Goal: Check status: Check status

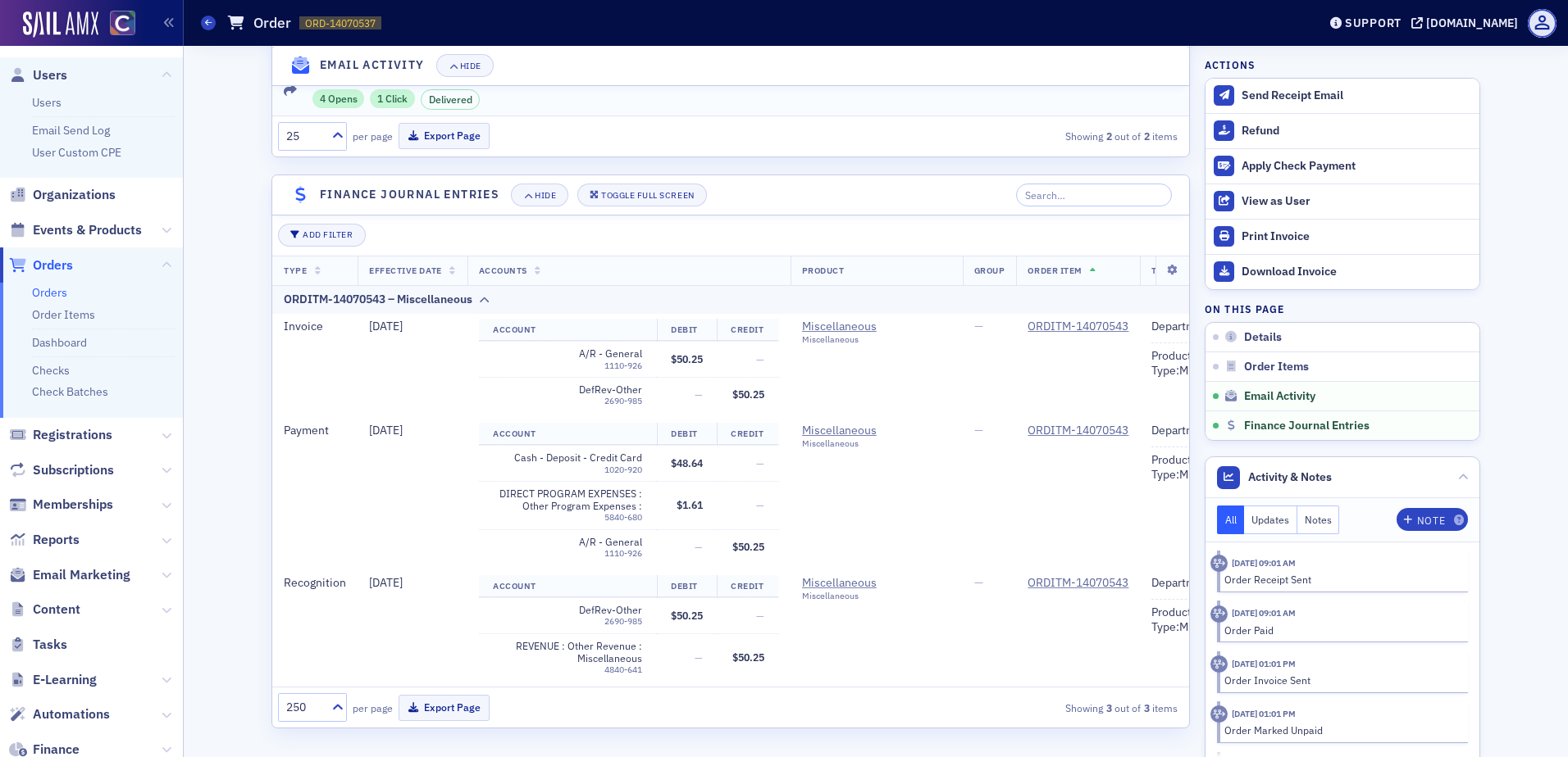
scroll to position [1259, 0]
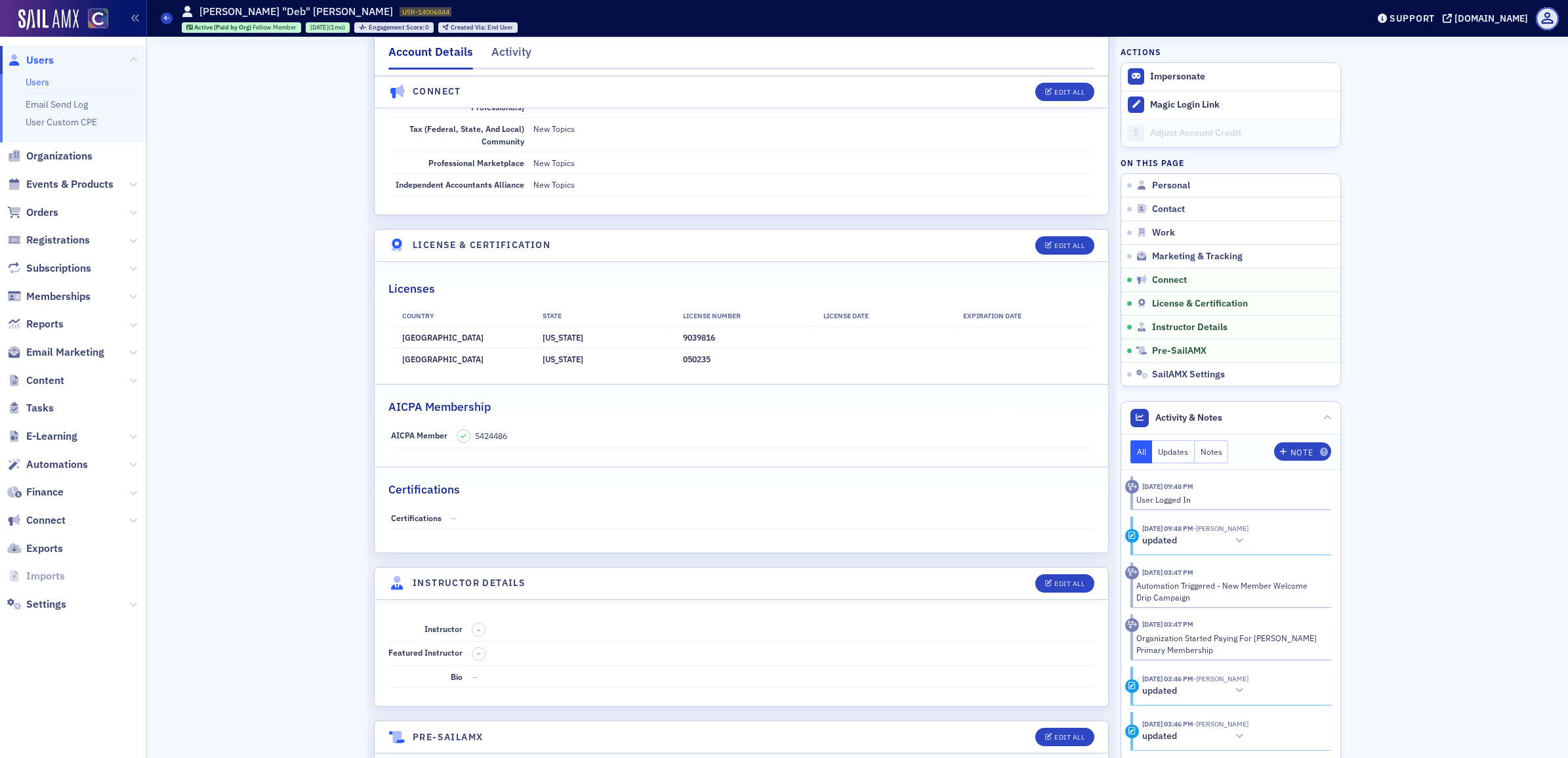
scroll to position [2297, 0]
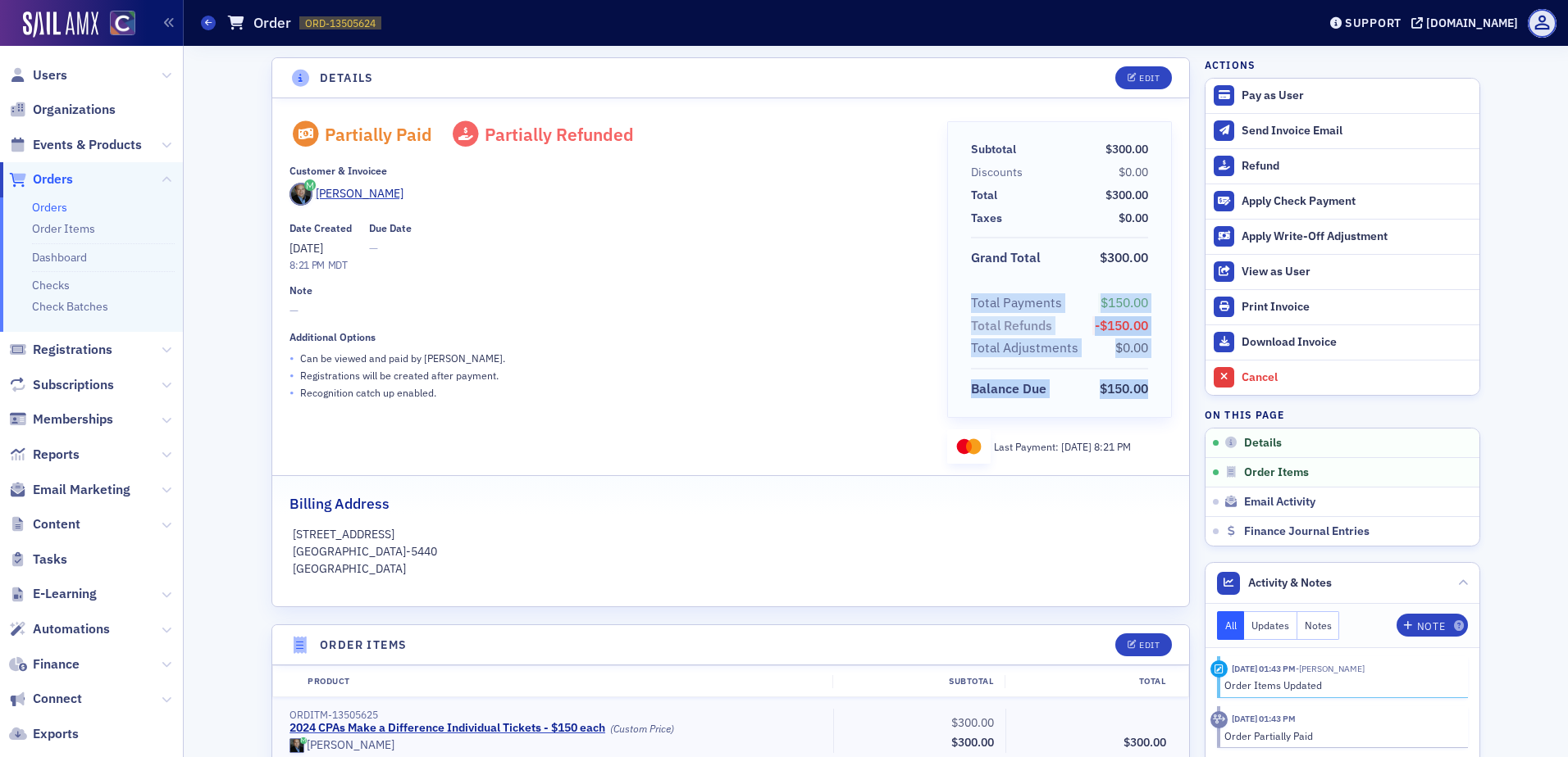
drag, startPoint x: 968, startPoint y: 303, endPoint x: 1142, endPoint y: 370, distance: 186.5
click at [1142, 370] on section "Total Payments $150.00 Total Refunds -$150.00 Total Adjustments $0.00 Balance D…" at bounding box center [1060, 346] width 224 height 108
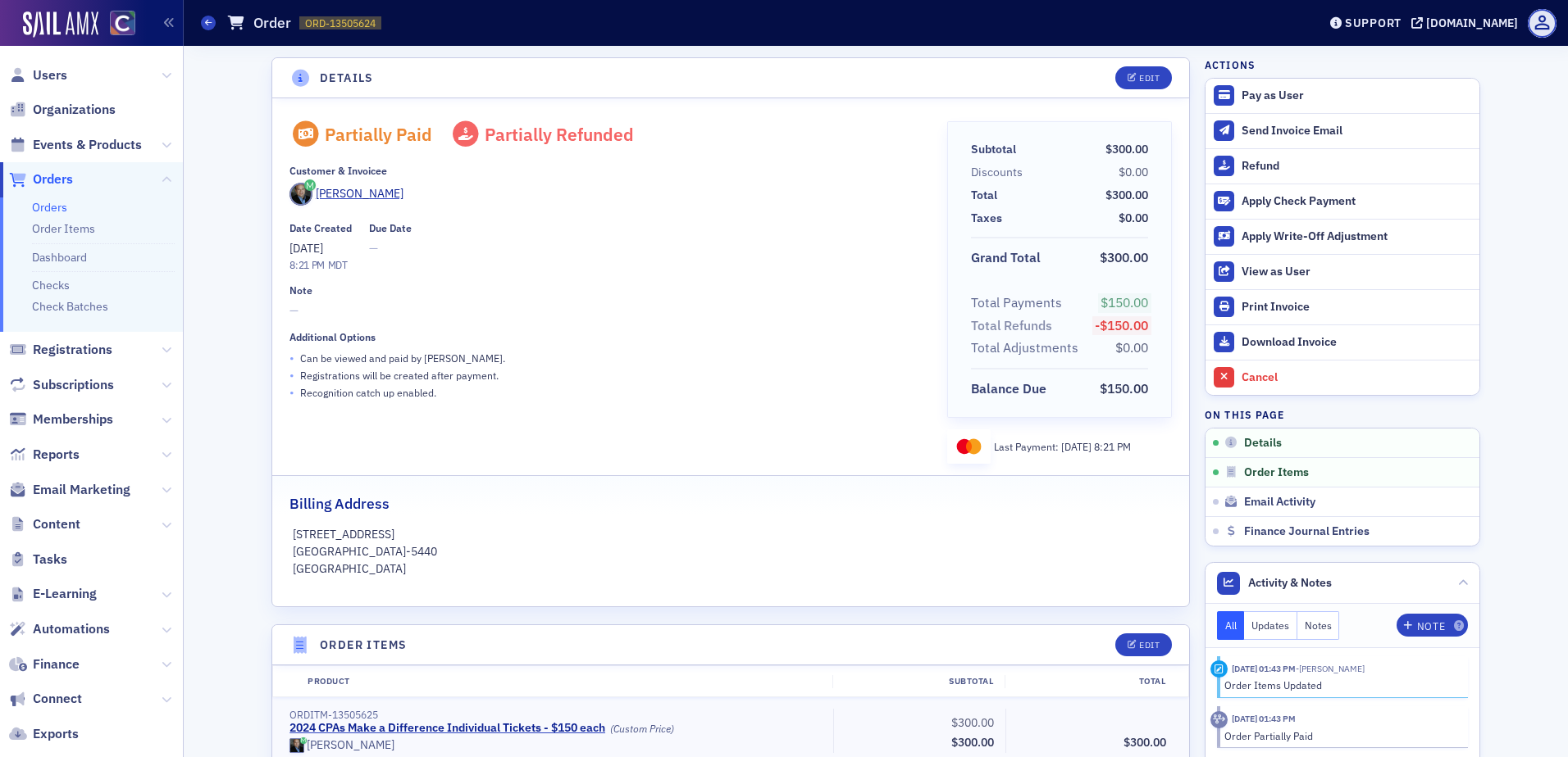
click at [699, 277] on div "Partially Paid Partially Refunded Customer & Invoicee Jim Gilbert Date Created …" at bounding box center [607, 292] width 634 height 343
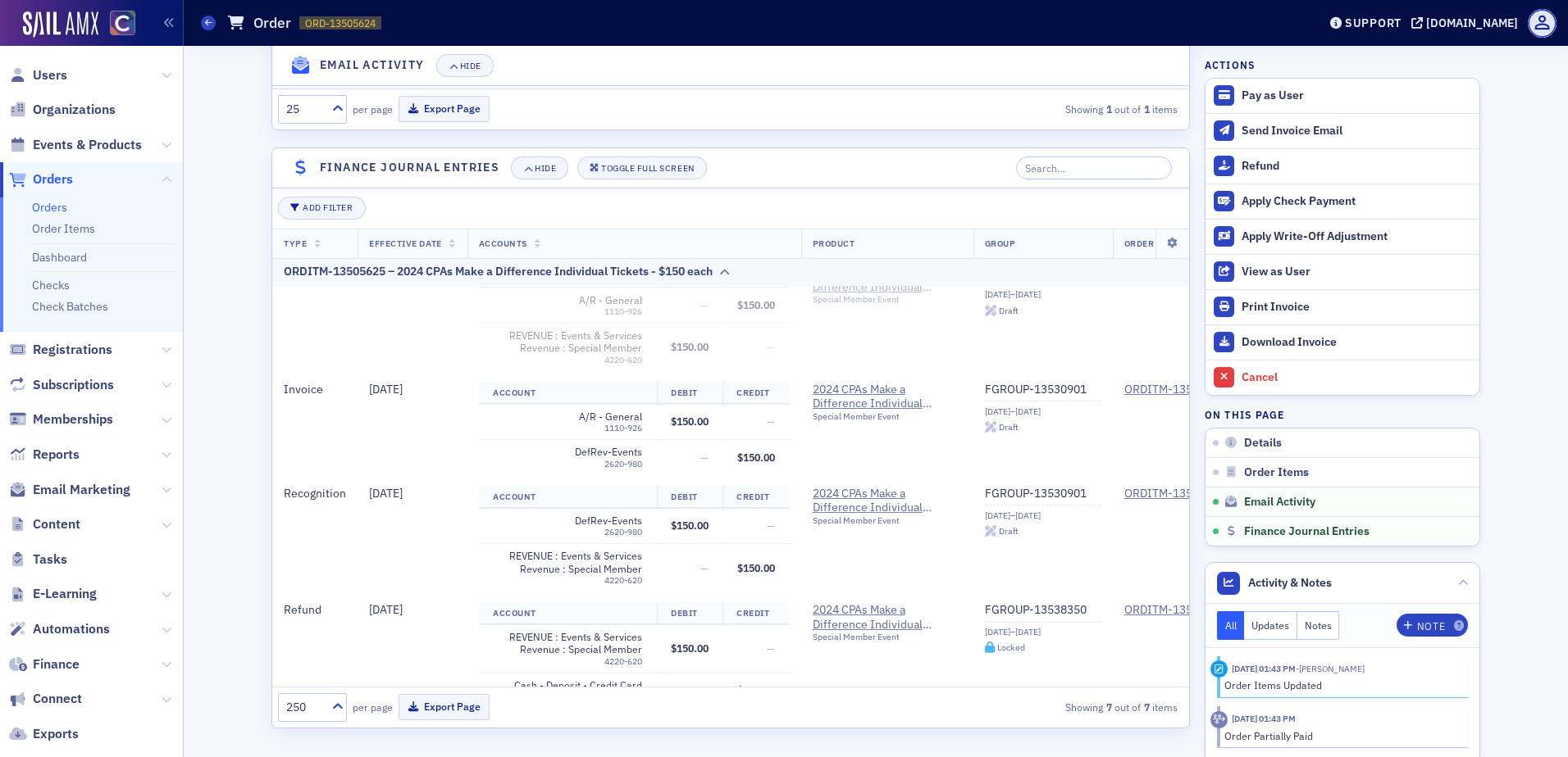
scroll to position [275, 0]
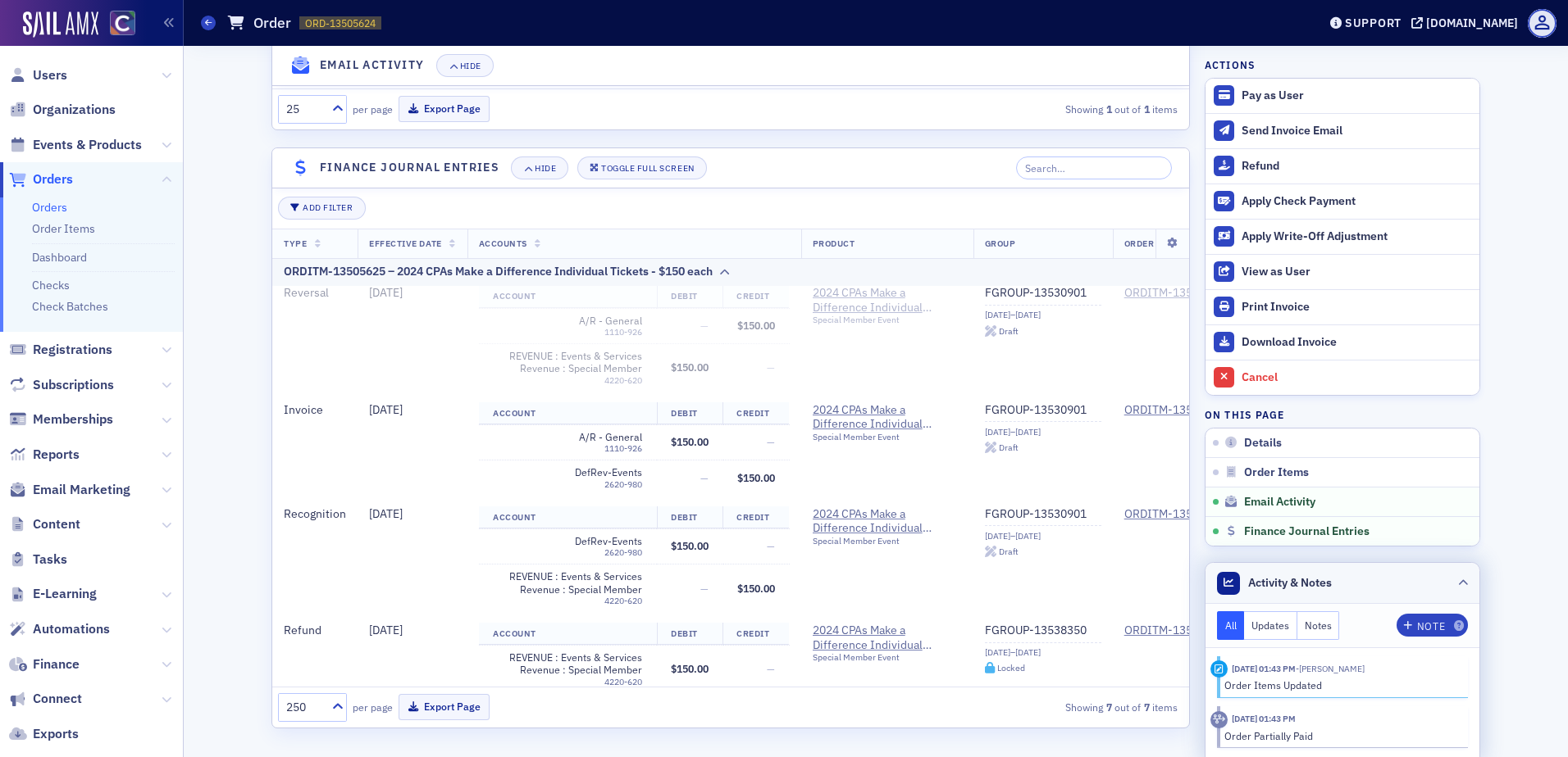
click at [1458, 581] on icon at bounding box center [1463, 583] width 10 height 10
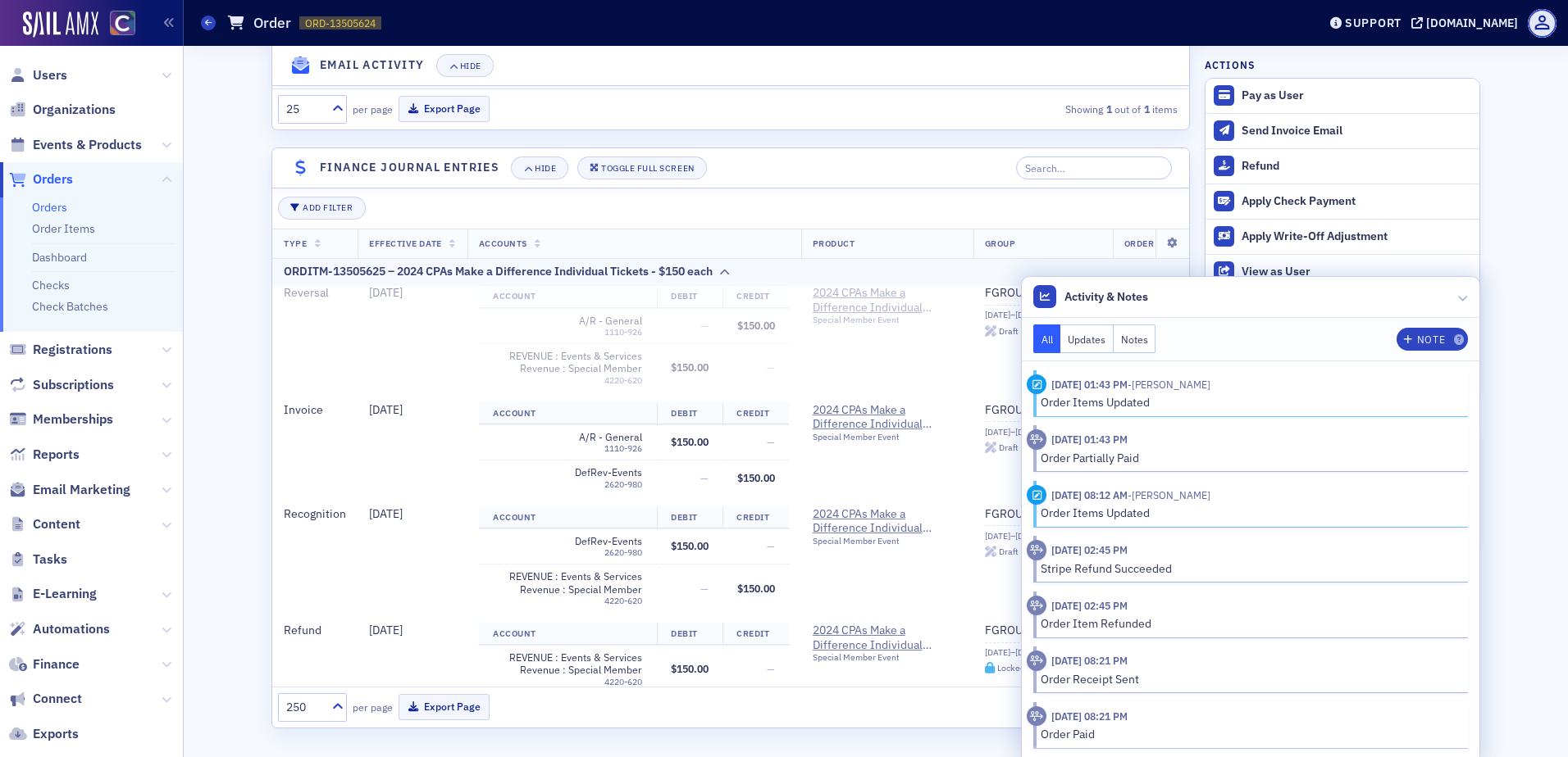
click at [1120, 343] on button "Notes" at bounding box center [1134, 339] width 43 height 29
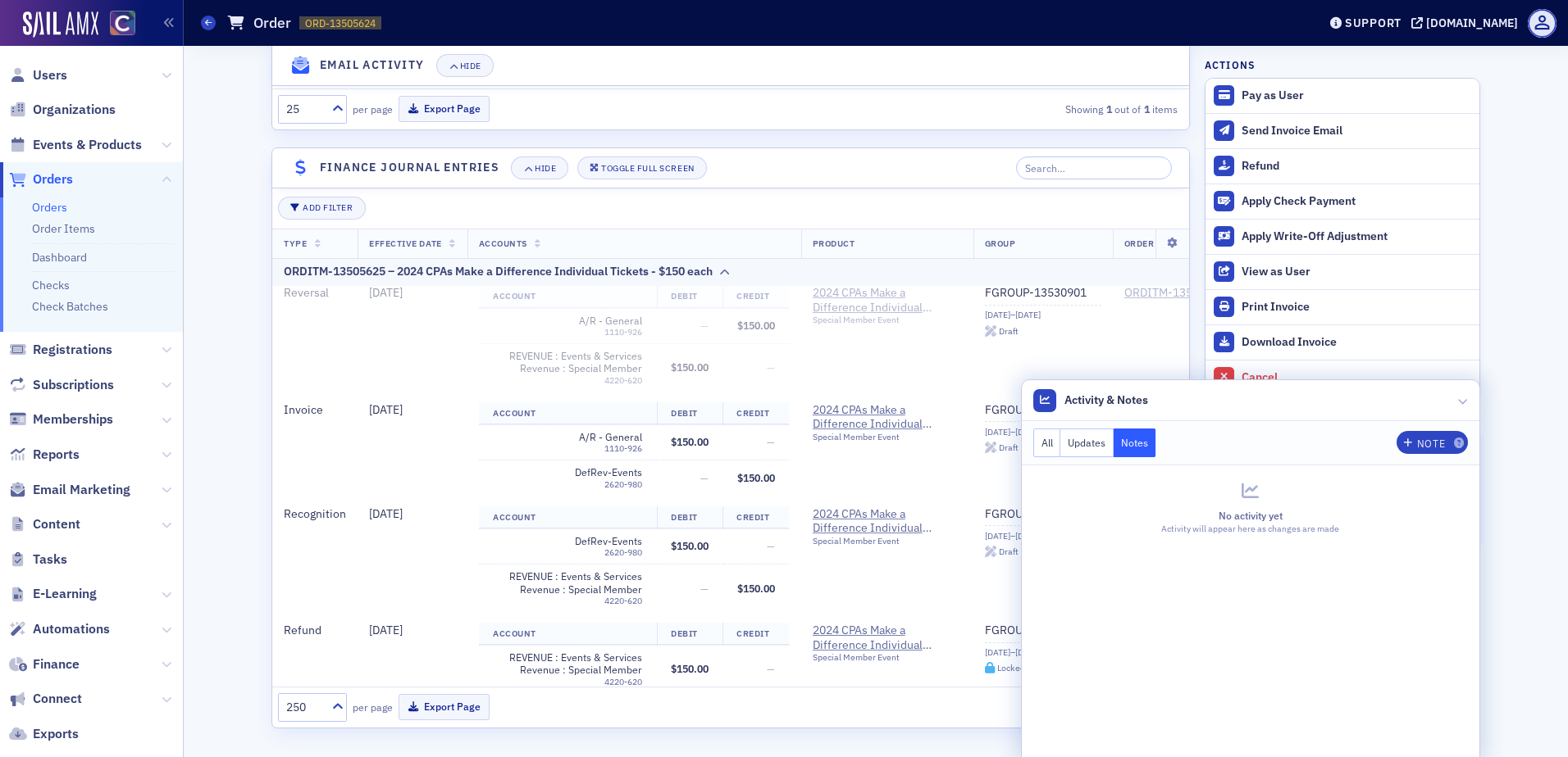
click at [1079, 446] on button "Updates" at bounding box center [1087, 443] width 53 height 29
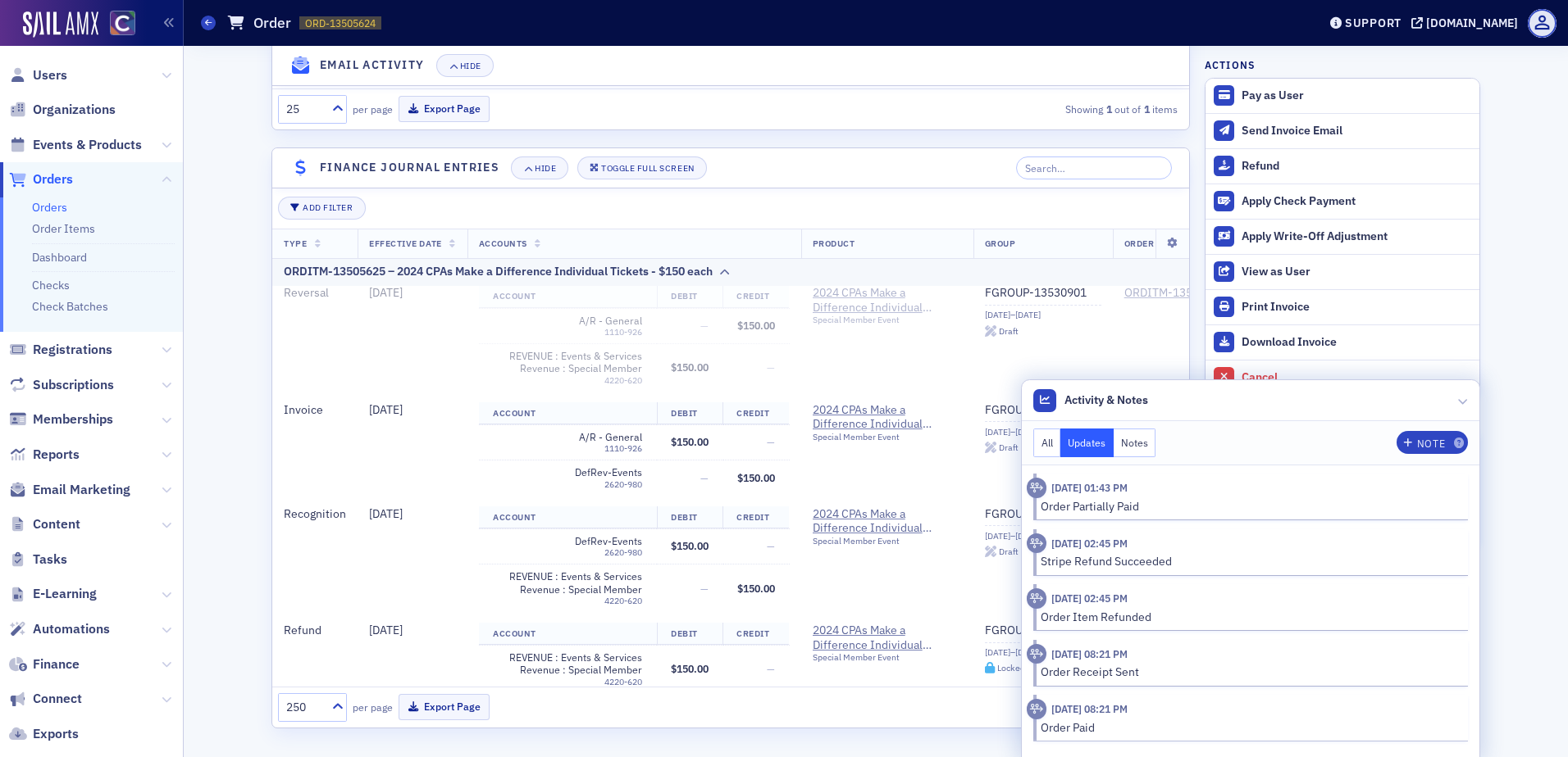
click at [1038, 440] on button "All" at bounding box center [1047, 443] width 28 height 29
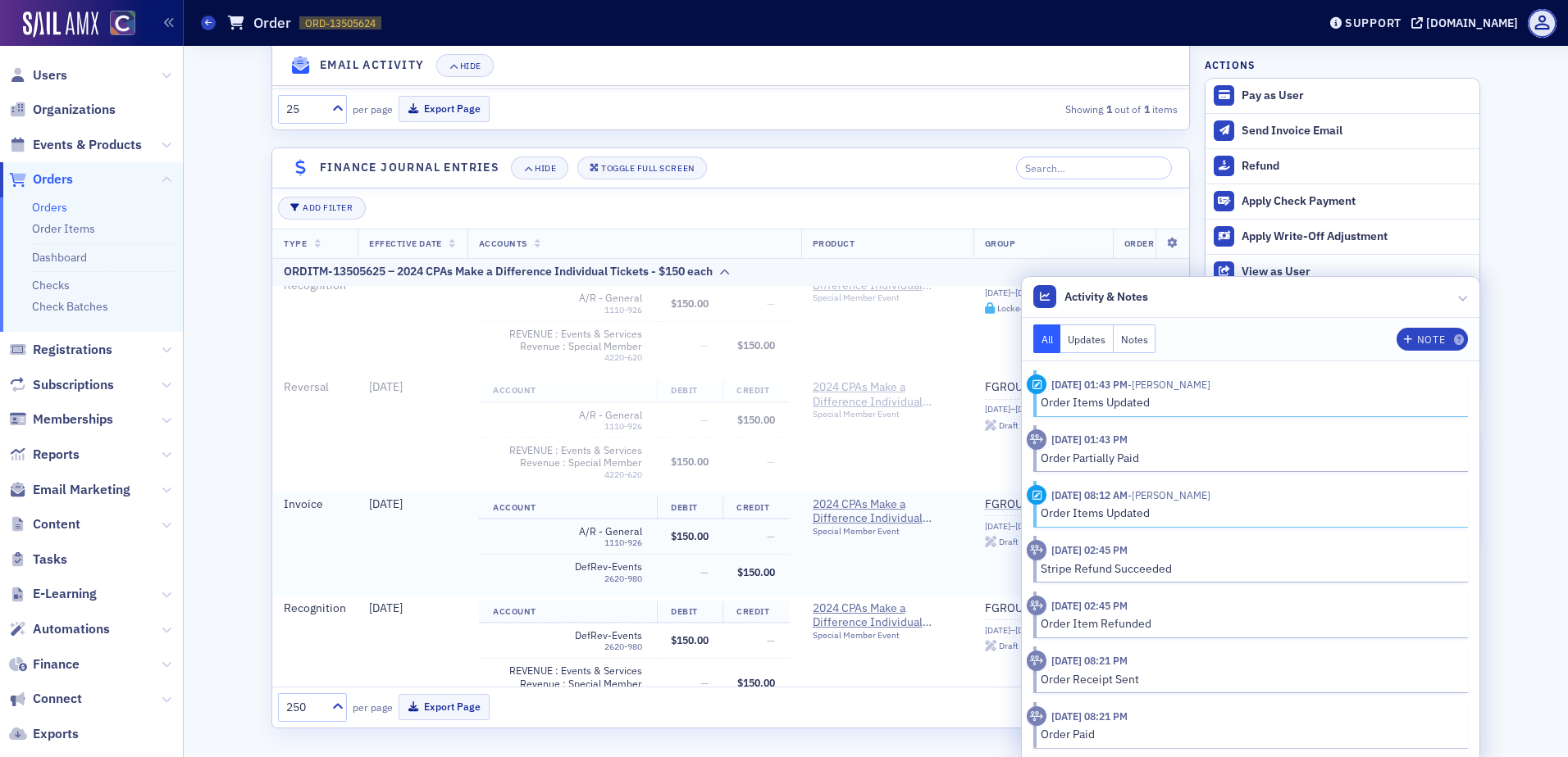
scroll to position [29, 0]
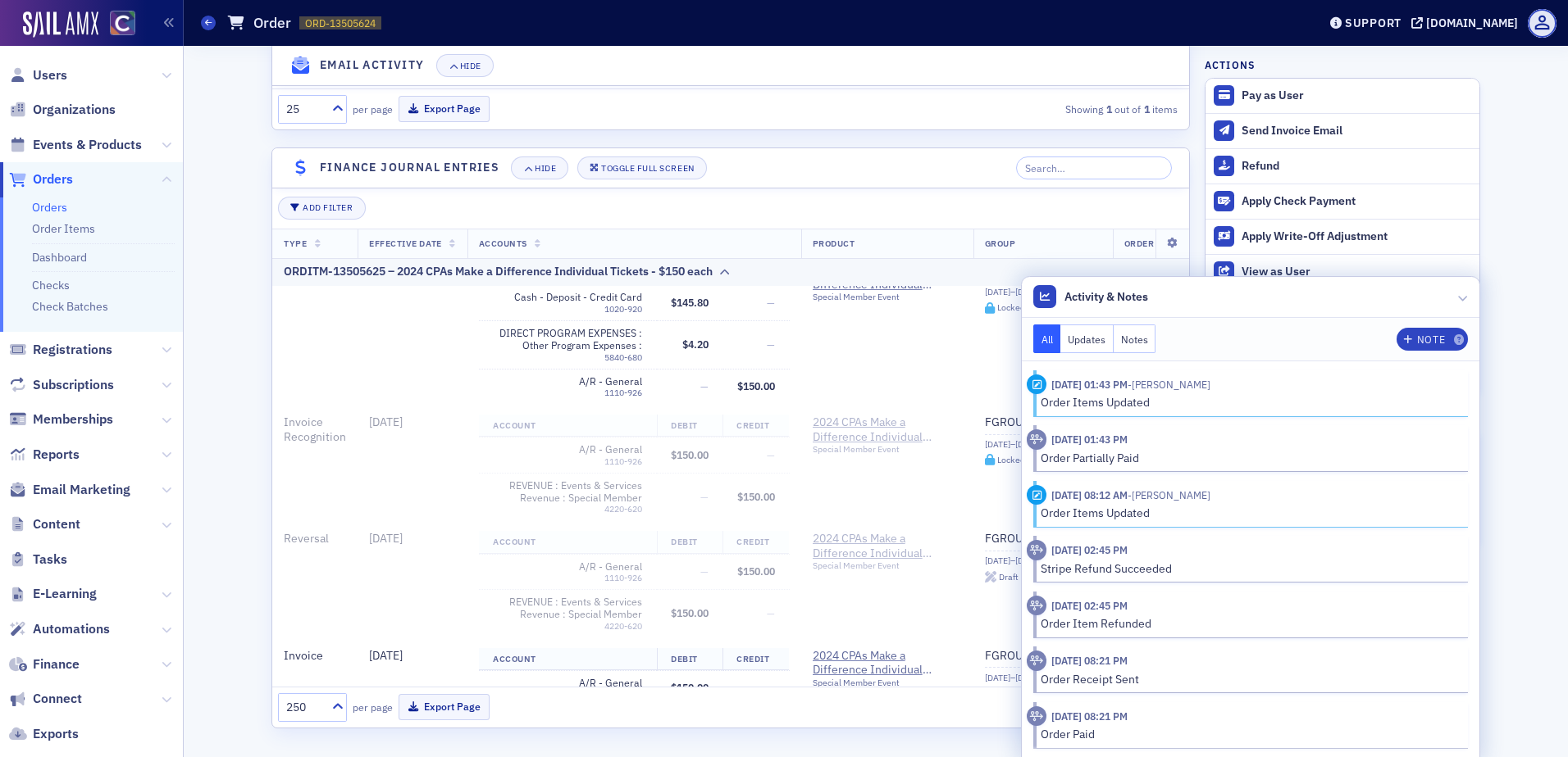
click at [1449, 296] on header "Activity & Notes" at bounding box center [1250, 297] width 458 height 41
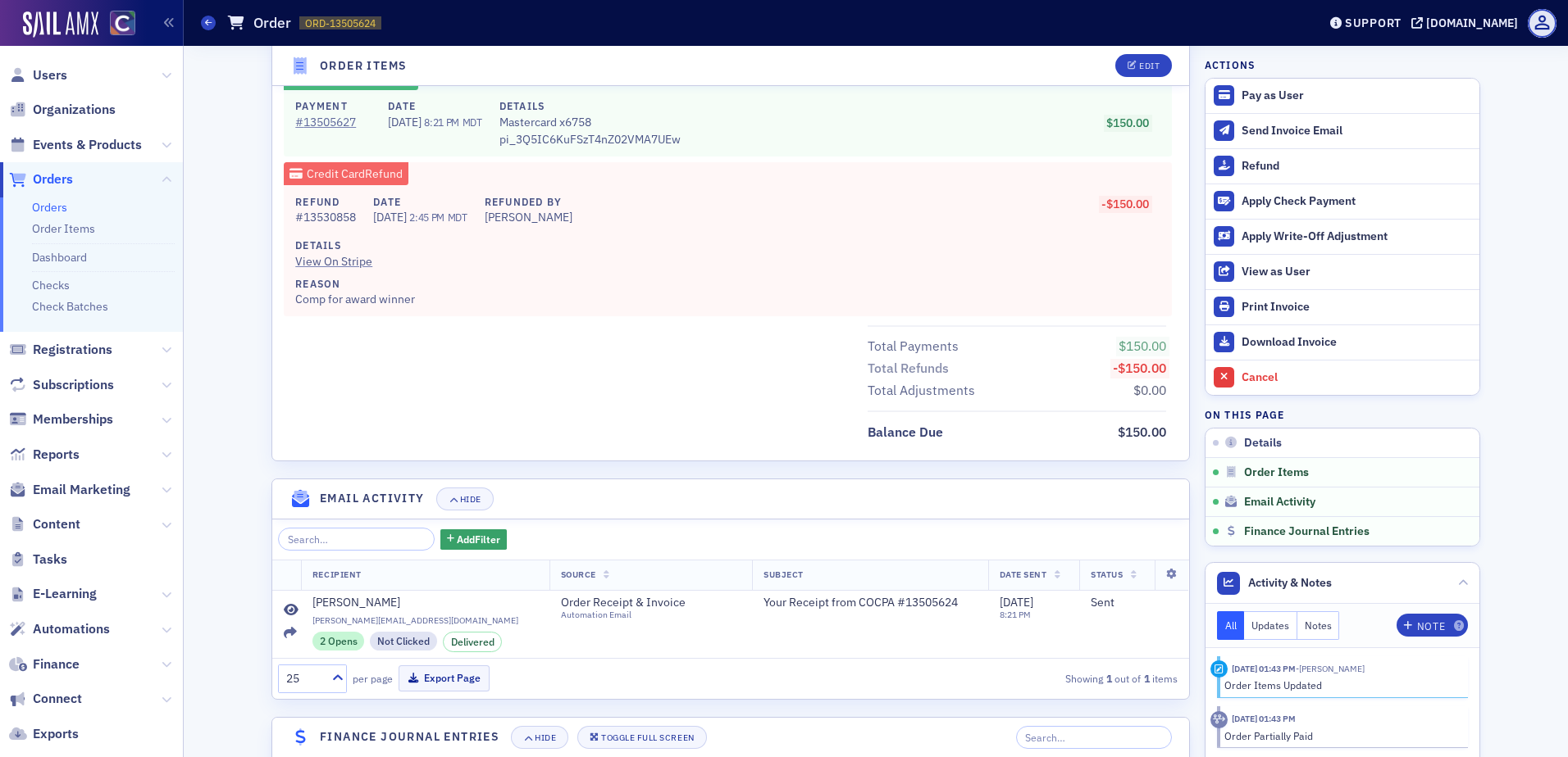
scroll to position [656, 0]
